Goal: Find specific page/section: Find specific page/section

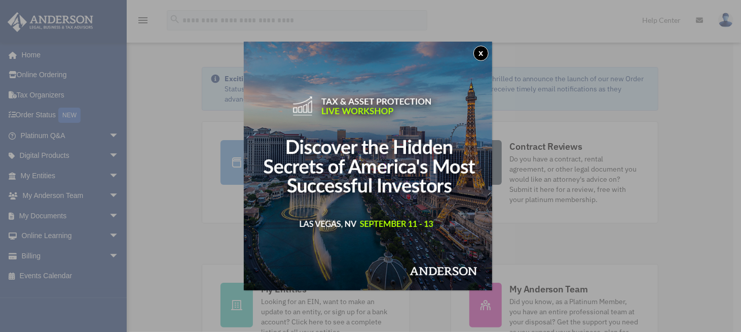
click at [483, 54] on button "x" at bounding box center [481, 53] width 15 height 15
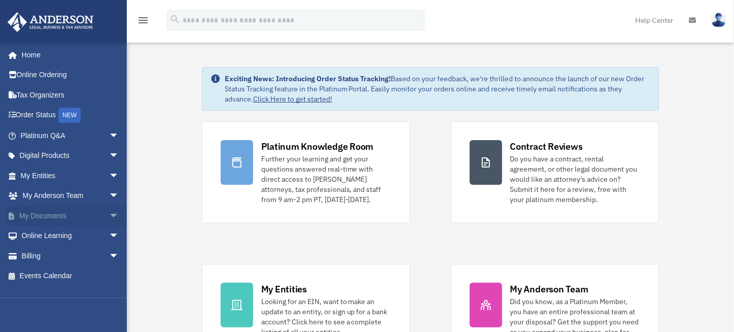
click at [39, 218] on link "My Documents arrow_drop_down" at bounding box center [70, 215] width 127 height 20
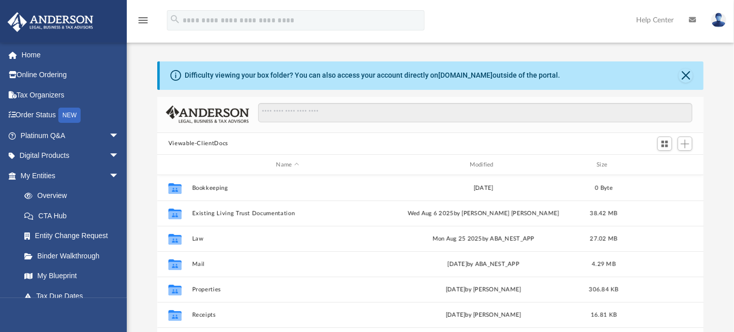
scroll to position [223, 539]
click at [685, 74] on button "Close" at bounding box center [685, 75] width 14 height 14
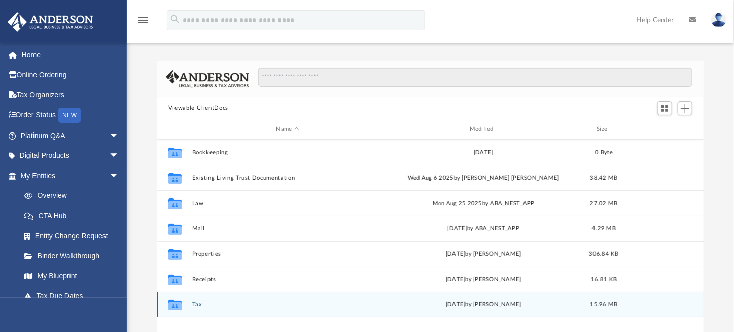
click at [194, 302] on button "Tax" at bounding box center [287, 304] width 191 height 7
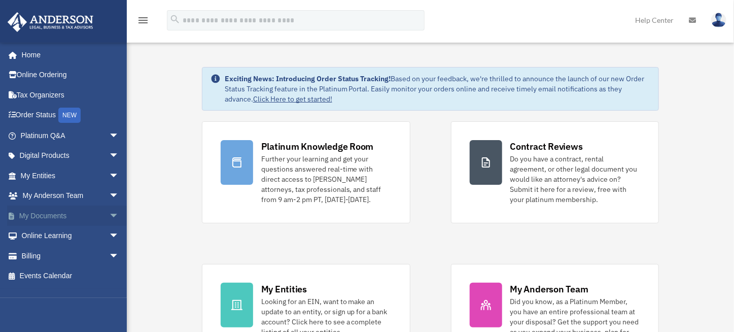
click at [29, 213] on link "My Documents arrow_drop_down" at bounding box center [70, 215] width 127 height 20
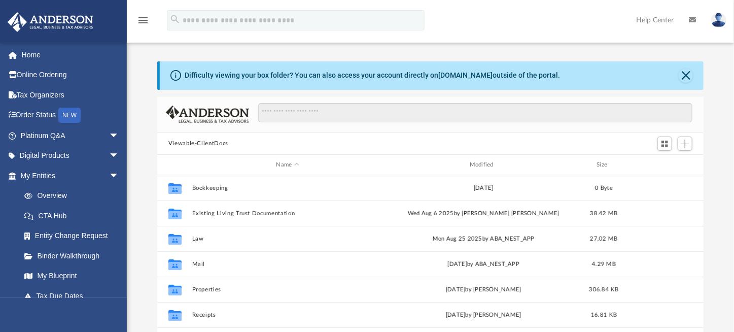
scroll to position [223, 539]
